Goal: Use online tool/utility: Utilize a website feature to perform a specific function

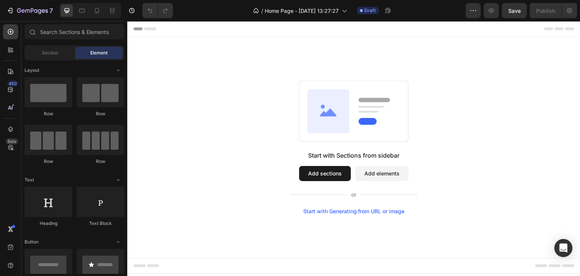
click at [333, 176] on button "Add sections" at bounding box center [325, 173] width 52 height 15
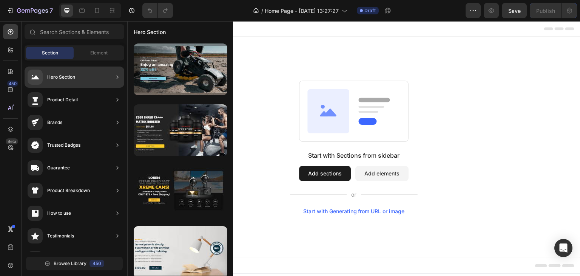
click at [88, 79] on div "Hero Section" at bounding box center [75, 76] width 100 height 21
click at [71, 73] on div "Hero Section" at bounding box center [52, 77] width 48 height 15
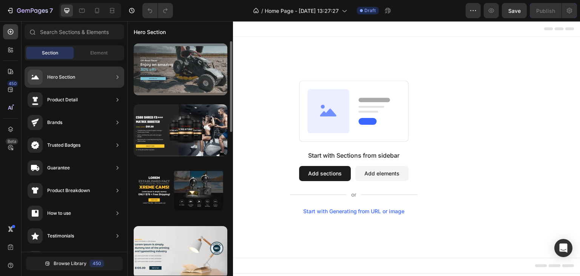
click at [161, 65] on div at bounding box center [181, 69] width 94 height 52
click at [164, 76] on div at bounding box center [181, 69] width 94 height 52
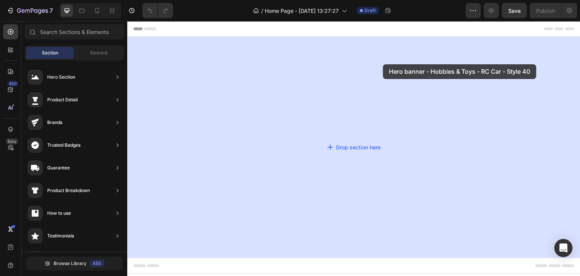
drag, startPoint x: 342, startPoint y: 98, endPoint x: 384, endPoint y: 64, distance: 53.5
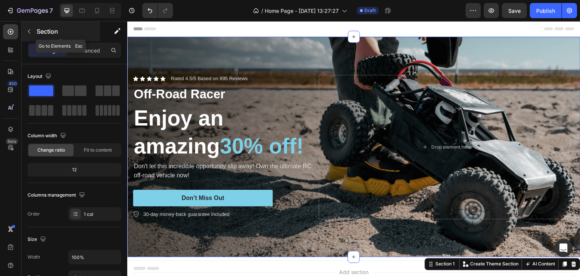
click at [30, 32] on icon "button" at bounding box center [29, 31] width 6 height 6
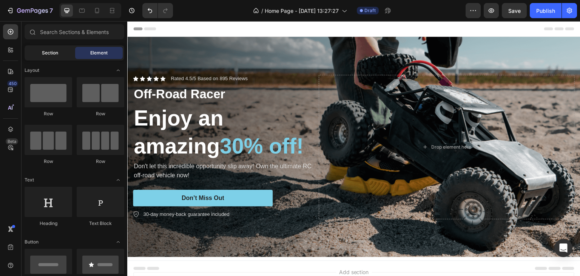
click at [56, 55] on span "Section" at bounding box center [50, 52] width 16 height 7
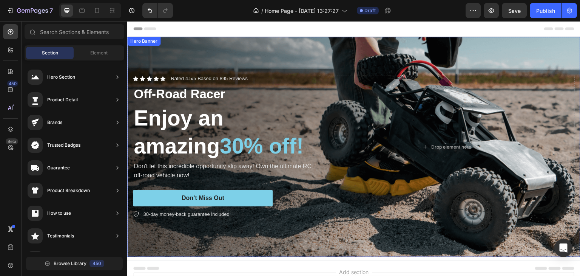
click at [347, 42] on div "Background Image" at bounding box center [353, 147] width 453 height 220
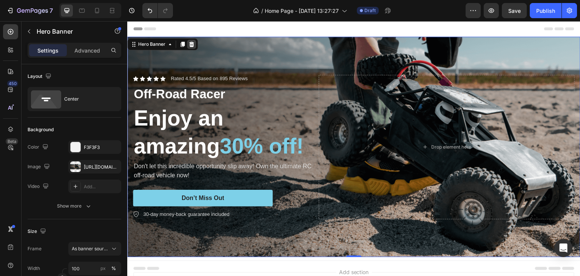
click at [190, 45] on icon at bounding box center [192, 44] width 6 height 6
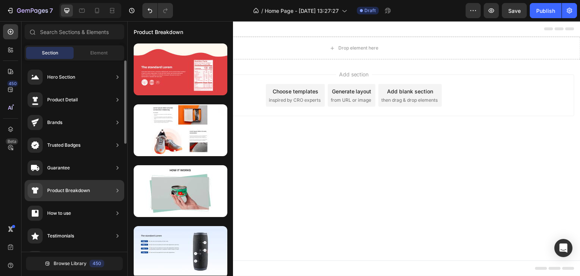
scroll to position [113, 0]
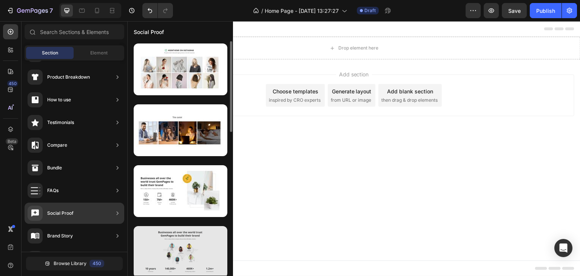
click at [173, 250] on div at bounding box center [181, 252] width 94 height 52
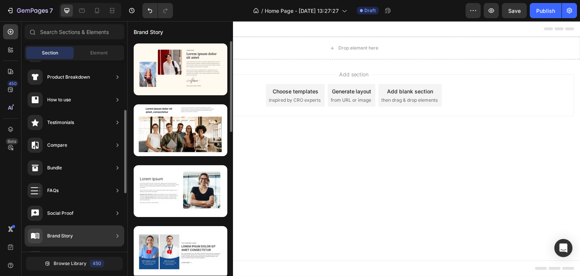
click at [98, 237] on div "Brand Story" at bounding box center [75, 235] width 100 height 21
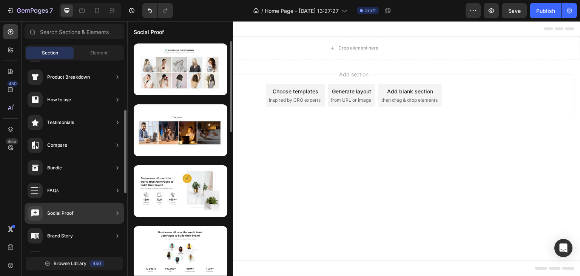
click at [99, 214] on div "Social Proof" at bounding box center [75, 212] width 100 height 21
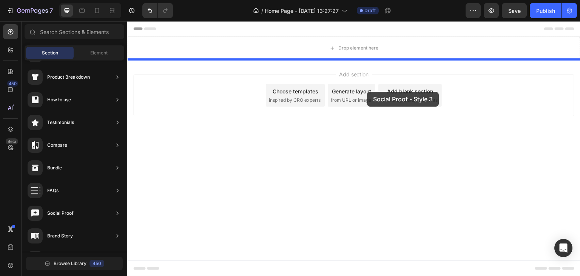
drag, startPoint x: 314, startPoint y: 264, endPoint x: 368, endPoint y: 92, distance: 180.3
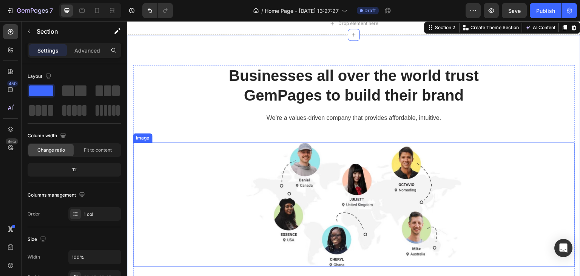
scroll to position [38, 0]
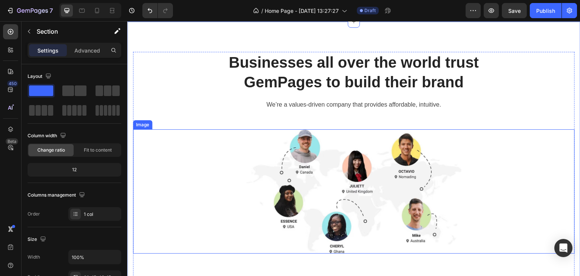
click at [356, 168] on img at bounding box center [353, 191] width 215 height 124
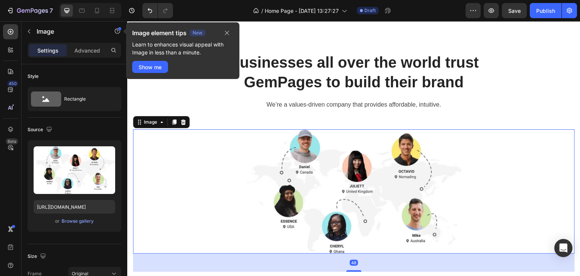
click at [356, 168] on img at bounding box center [353, 191] width 215 height 124
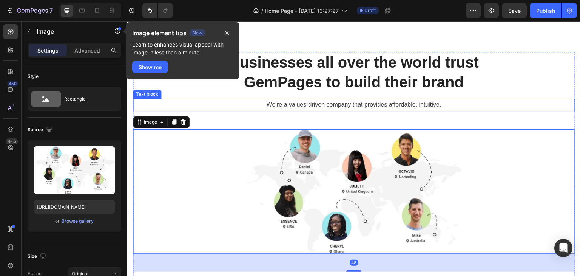
scroll to position [0, 0]
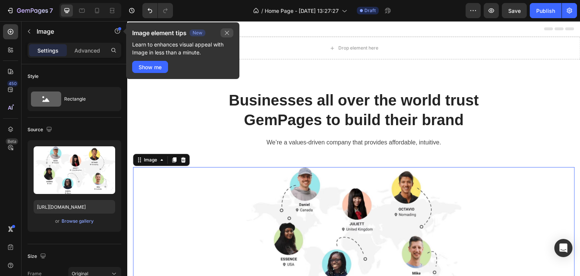
click at [228, 31] on icon "button" at bounding box center [227, 33] width 4 height 4
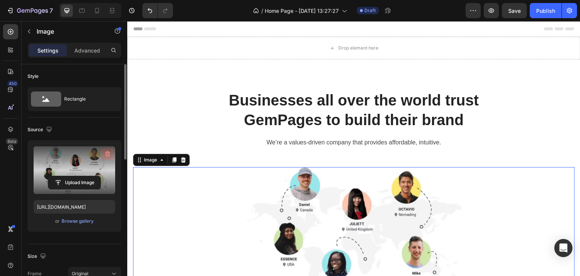
click at [108, 151] on icon "button" at bounding box center [107, 154] width 5 height 6
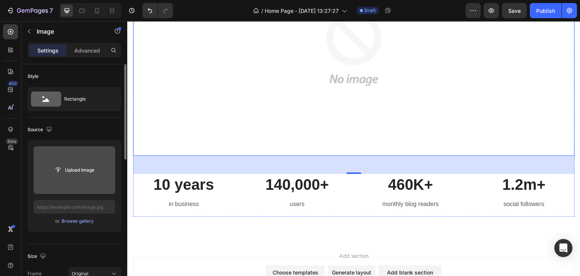
scroll to position [300, 0]
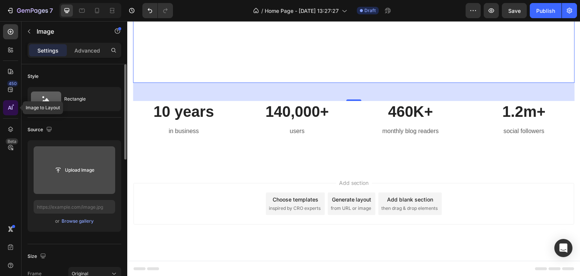
click at [7, 107] on icon at bounding box center [11, 108] width 8 height 8
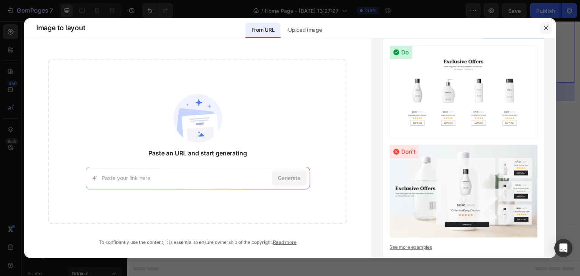
click at [548, 29] on icon "button" at bounding box center [546, 28] width 4 height 4
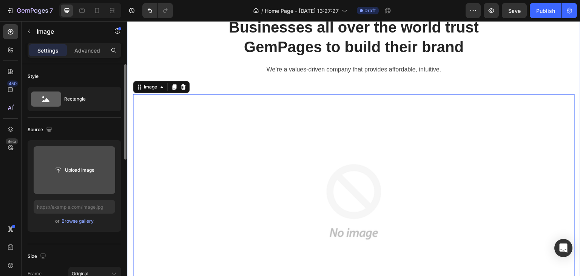
scroll to position [0, 0]
